Goal: Task Accomplishment & Management: Use online tool/utility

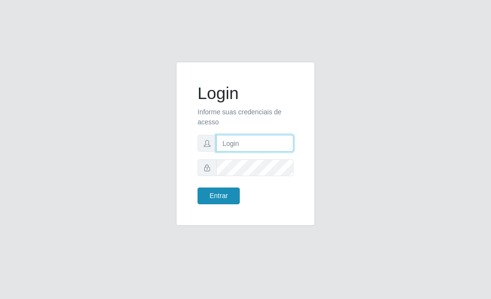
type input "[PERSON_NAME]"
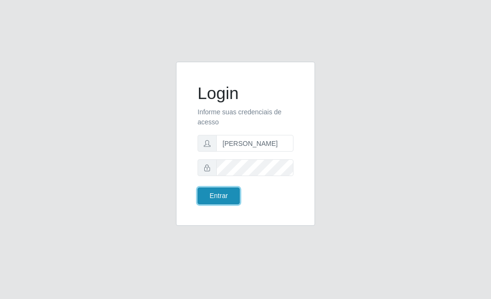
click at [213, 197] on button "Entrar" at bounding box center [218, 196] width 42 height 17
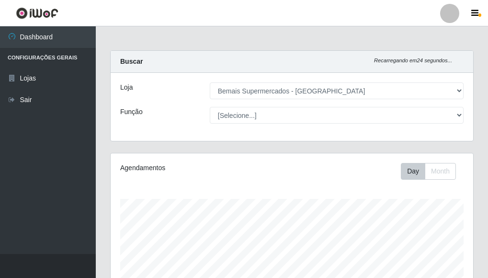
select select "249"
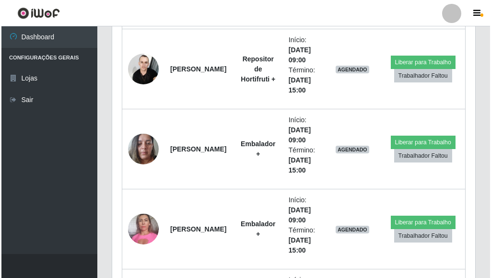
scroll to position [571, 0]
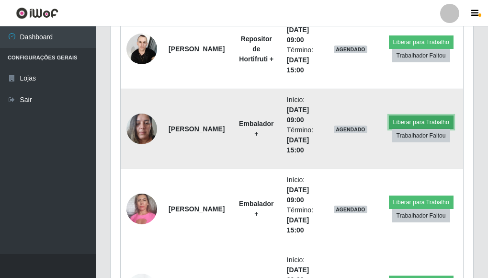
click at [403, 120] on button "Liberar para Trabalho" at bounding box center [421, 121] width 65 height 13
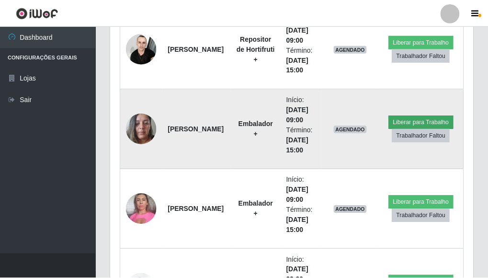
scroll to position [199, 357]
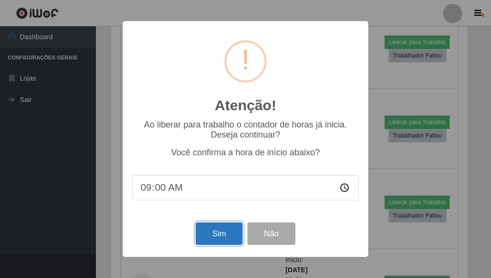
click at [218, 234] on button "Sim" at bounding box center [218, 233] width 46 height 23
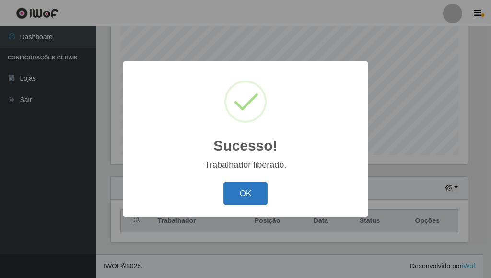
click at [241, 195] on button "OK" at bounding box center [245, 193] width 45 height 23
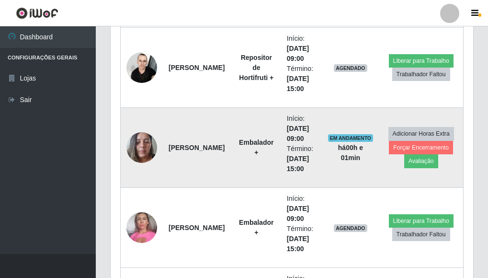
scroll to position [571, 0]
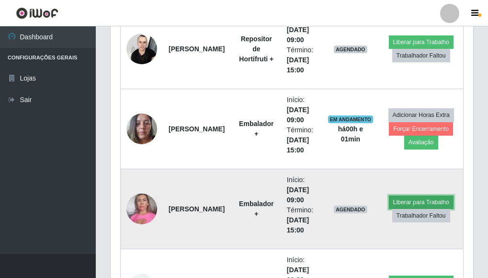
click at [409, 201] on button "Liberar para Trabalho" at bounding box center [421, 201] width 65 height 13
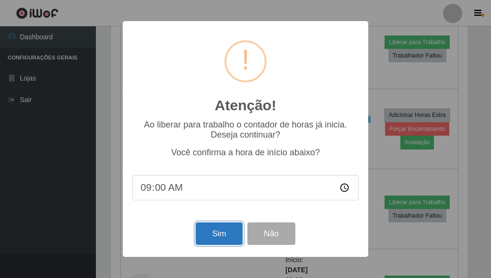
click at [220, 234] on button "Sim" at bounding box center [218, 233] width 46 height 23
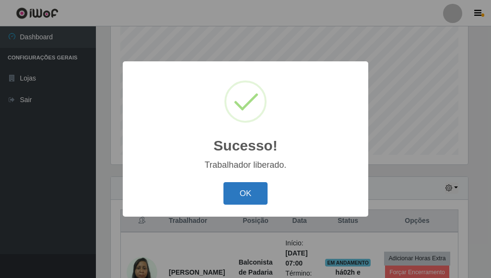
click at [252, 192] on button "OK" at bounding box center [245, 193] width 45 height 23
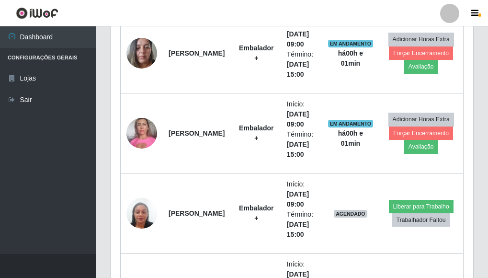
scroll to position [715, 0]
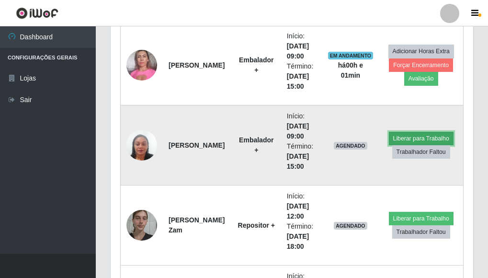
click at [427, 138] on button "Liberar para Trabalho" at bounding box center [421, 138] width 65 height 13
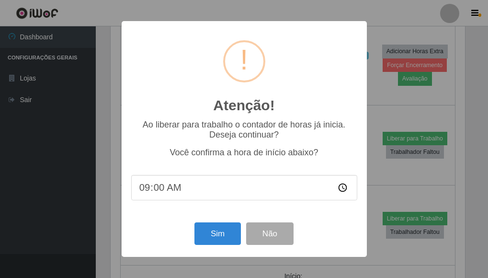
scroll to position [199, 357]
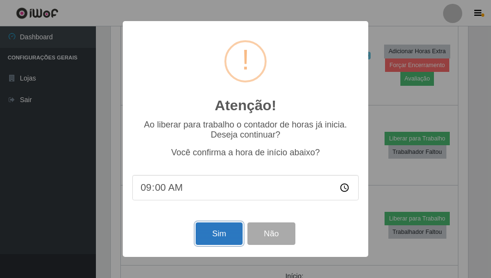
click at [218, 234] on button "Sim" at bounding box center [218, 233] width 46 height 23
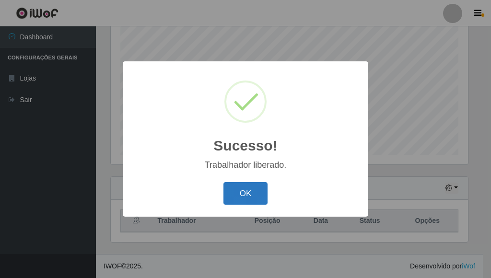
click at [241, 192] on button "OK" at bounding box center [245, 193] width 45 height 23
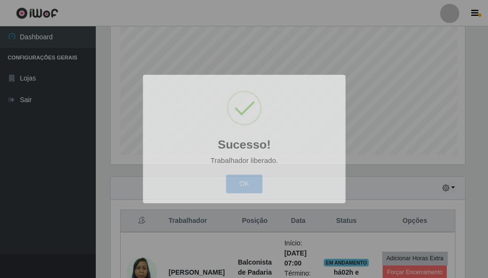
scroll to position [0, 0]
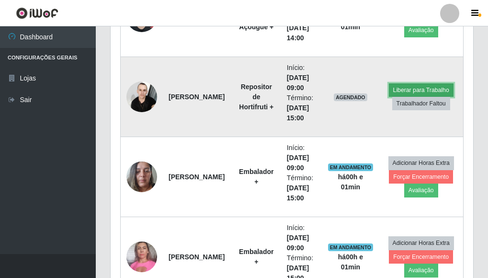
click at [420, 91] on button "Liberar para Trabalho" at bounding box center [421, 89] width 65 height 13
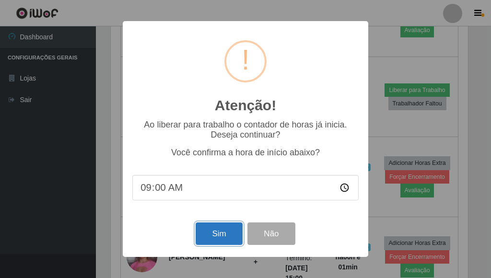
click at [211, 238] on button "Sim" at bounding box center [218, 233] width 46 height 23
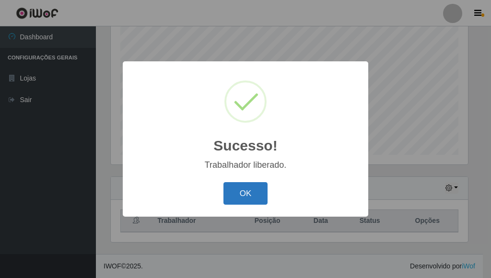
click at [239, 198] on button "OK" at bounding box center [245, 193] width 45 height 23
